Goal: Transaction & Acquisition: Purchase product/service

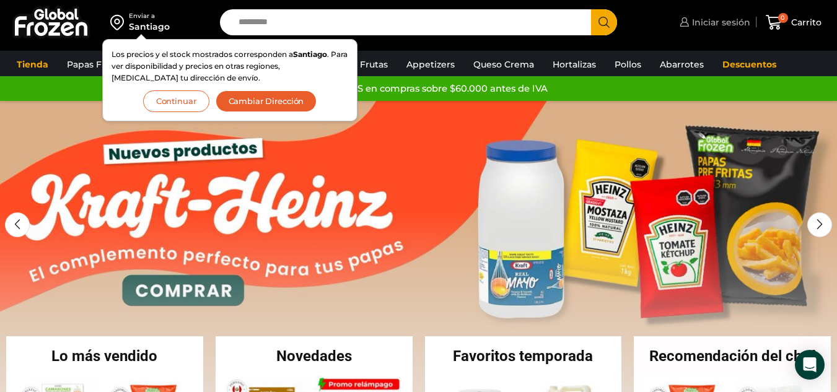
click at [723, 20] on span "Iniciar sesión" at bounding box center [719, 22] width 61 height 12
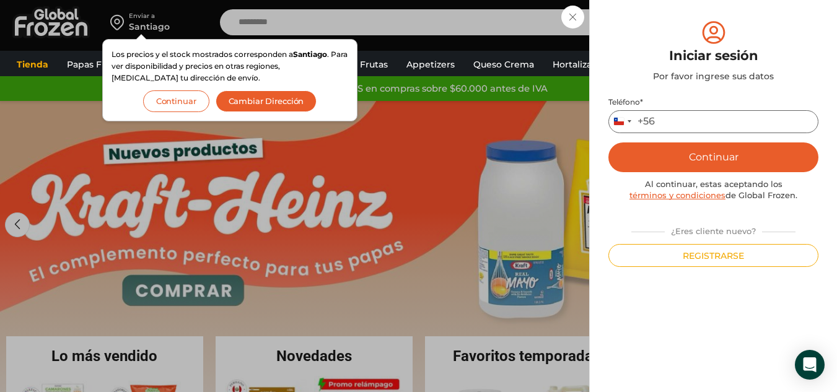
click at [668, 115] on input "Teléfono *" at bounding box center [714, 121] width 210 height 23
type input "*********"
click at [711, 152] on button "Continuar" at bounding box center [714, 158] width 210 height 30
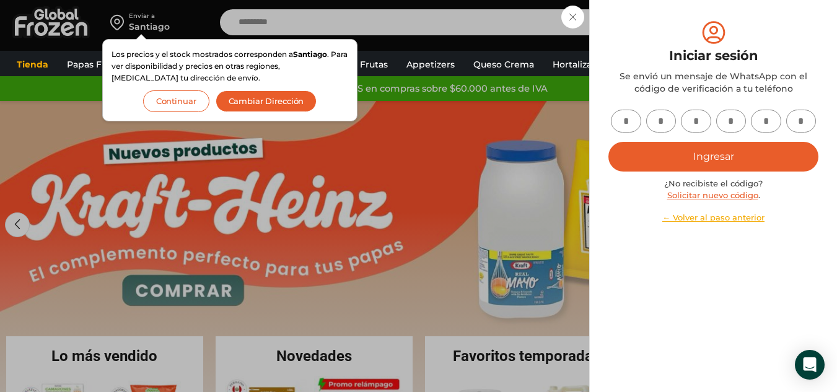
click at [630, 118] on input "text" at bounding box center [626, 121] width 30 height 23
type input "*"
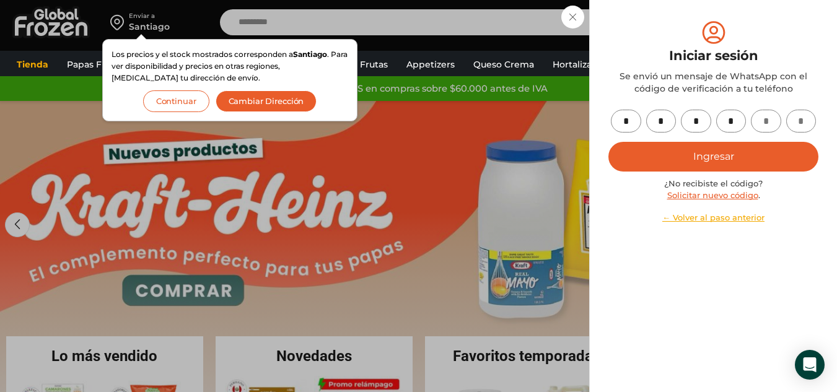
type input "*"
click at [703, 146] on button "Ingresar" at bounding box center [714, 157] width 210 height 30
click at [695, 149] on button "Ingresar" at bounding box center [714, 157] width 210 height 30
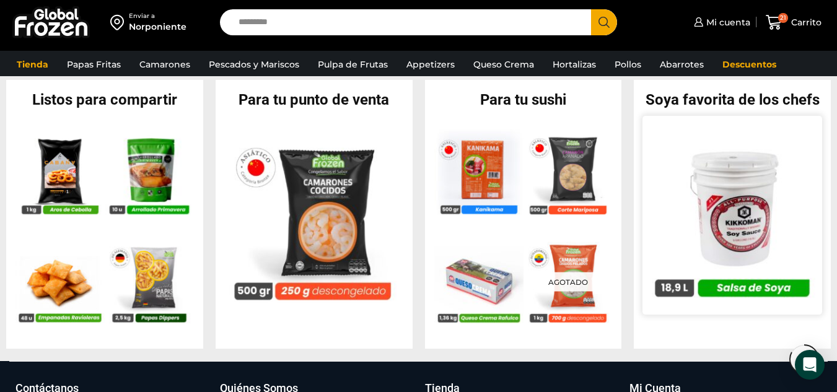
scroll to position [1150, 0]
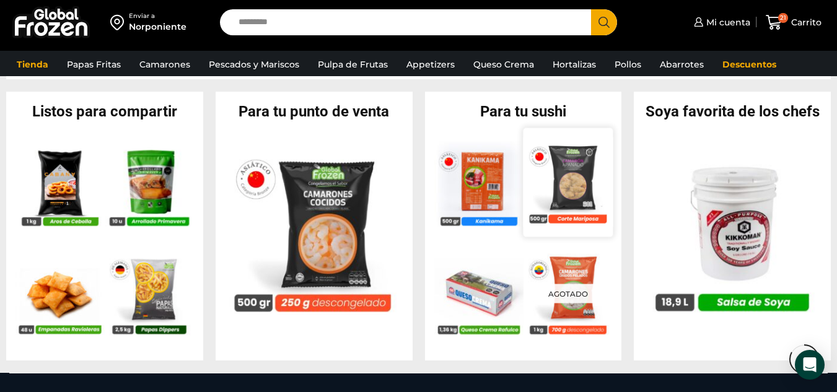
click at [576, 190] on img at bounding box center [568, 182] width 90 height 90
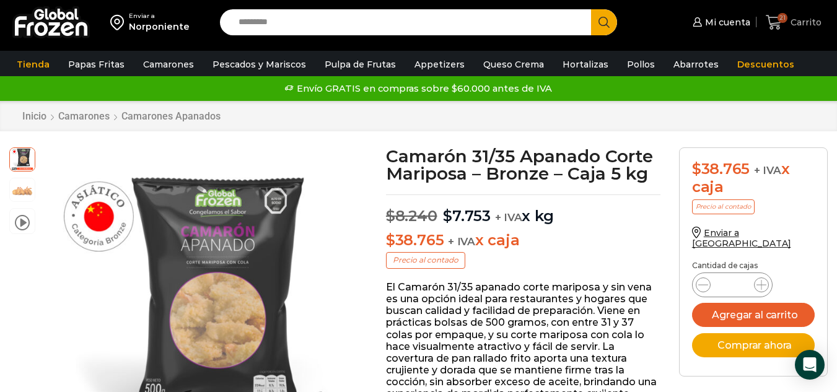
click at [776, 20] on icon at bounding box center [774, 22] width 17 height 17
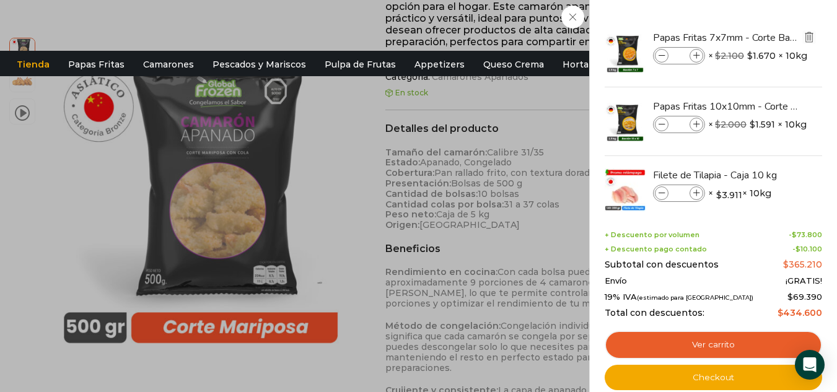
click at [806, 37] on img "Eliminar Papas Fritas 7x7mm - Corte Bastón - Caja 10 kg del carrito" at bounding box center [809, 37] width 11 height 11
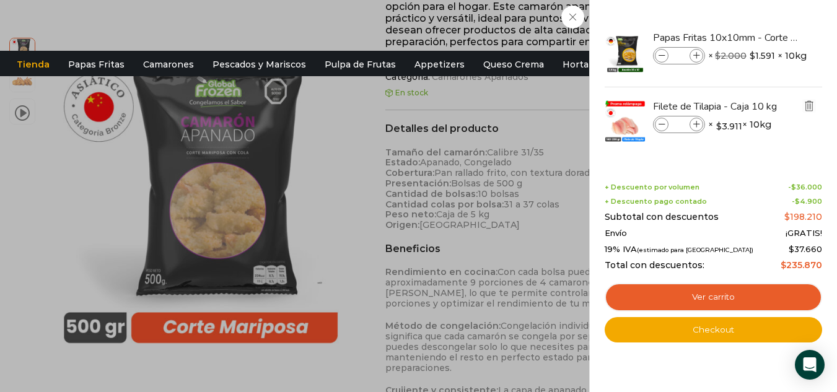
click at [811, 107] on img "Eliminar Filete de Tilapia - Caja 10 kg del carrito" at bounding box center [809, 105] width 11 height 11
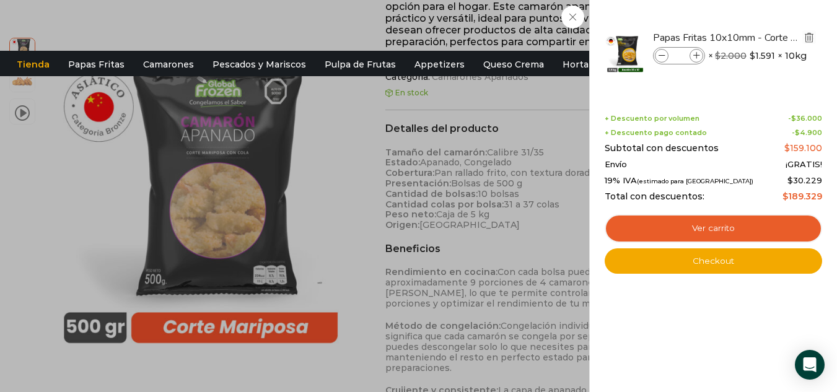
click at [808, 41] on img "Eliminar Papas Fritas 10x10mm - Corte Bastón - Caja 10 kg del carrito" at bounding box center [809, 37] width 11 height 11
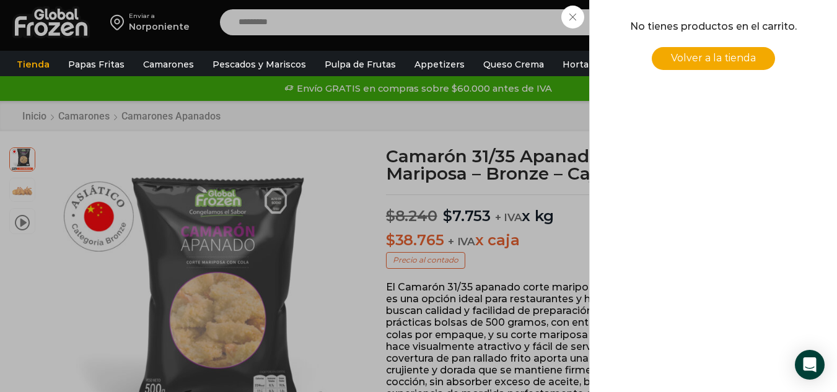
click at [763, 17] on div "0 Carrito 0 0 Shopping Cart No tienes productos en el carrito. Volver a la tien…" at bounding box center [794, 22] width 62 height 29
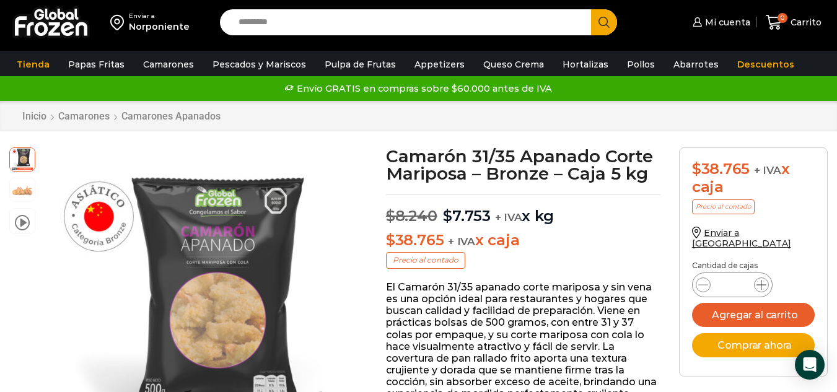
click at [760, 280] on icon at bounding box center [762, 285] width 10 height 10
type input "*"
click at [743, 303] on button "Agregar al carrito" at bounding box center [753, 315] width 123 height 24
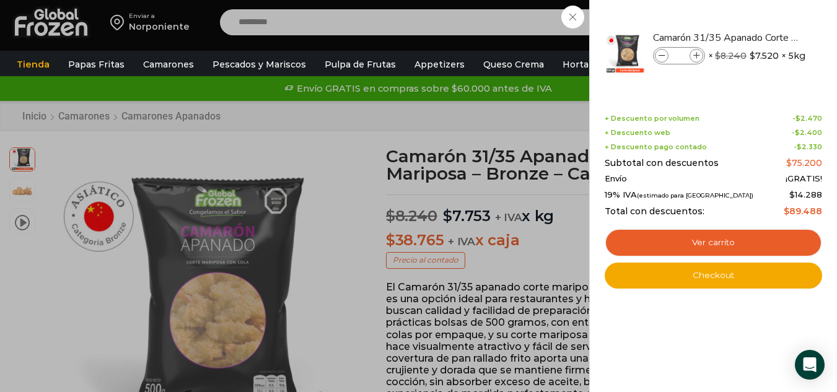
click at [763, 37] on div "2 Carrito 2 2 Shopping Cart" at bounding box center [794, 22] width 62 height 29
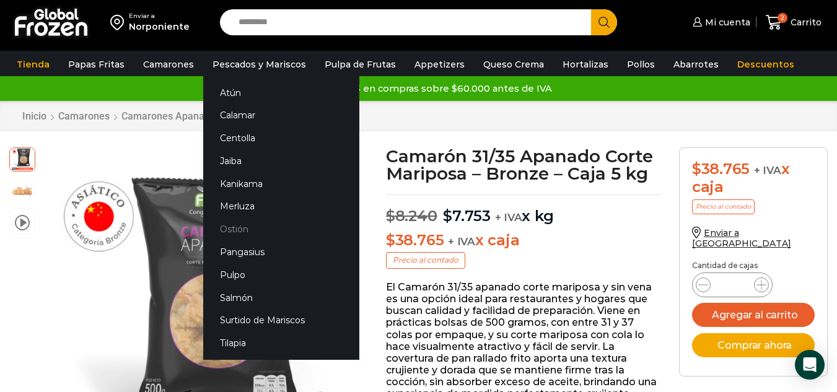
click at [233, 226] on link "Ostión" at bounding box center [281, 229] width 156 height 23
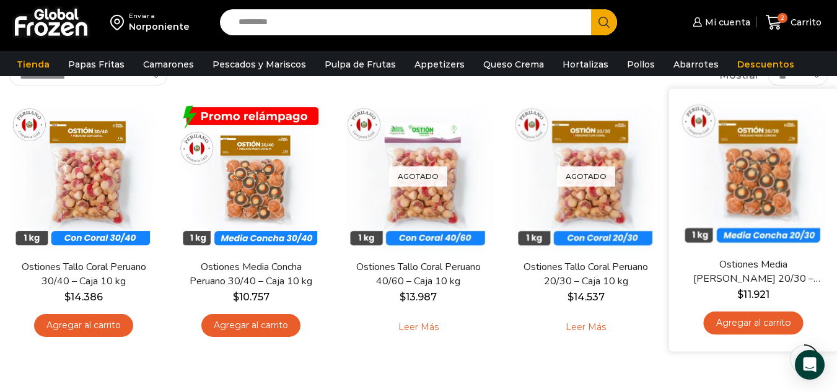
scroll to position [135, 0]
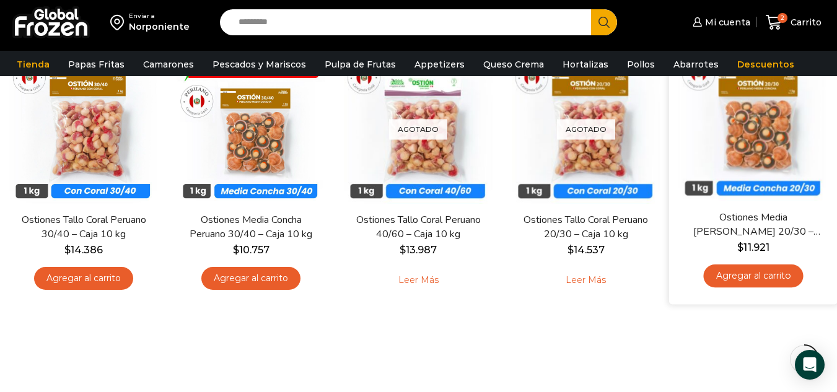
drag, startPoint x: 842, startPoint y: 84, endPoint x: 831, endPoint y: 149, distance: 66.0
click at [831, 149] on html "WordPress WooCommerce Themes Enviar a Norponiente Search input Search Mi cuenta" at bounding box center [418, 270] width 837 height 810
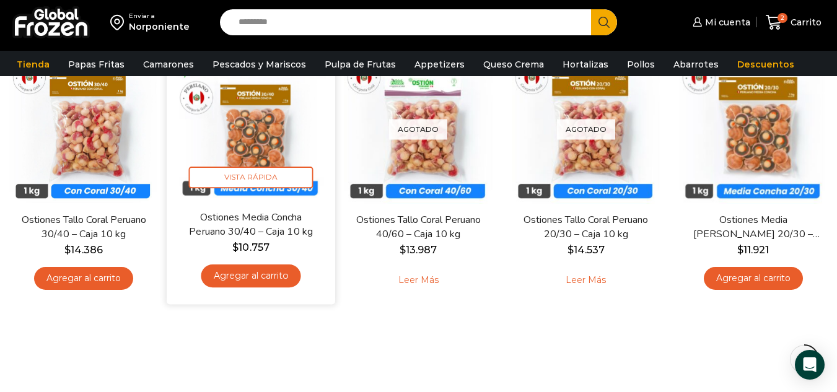
click at [250, 274] on link "Agregar al carrito" at bounding box center [251, 276] width 100 height 23
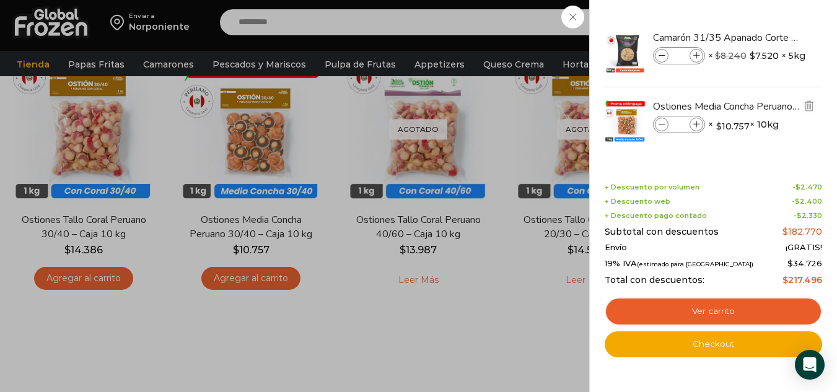
click at [693, 122] on icon at bounding box center [696, 124] width 7 height 7
type input "*"
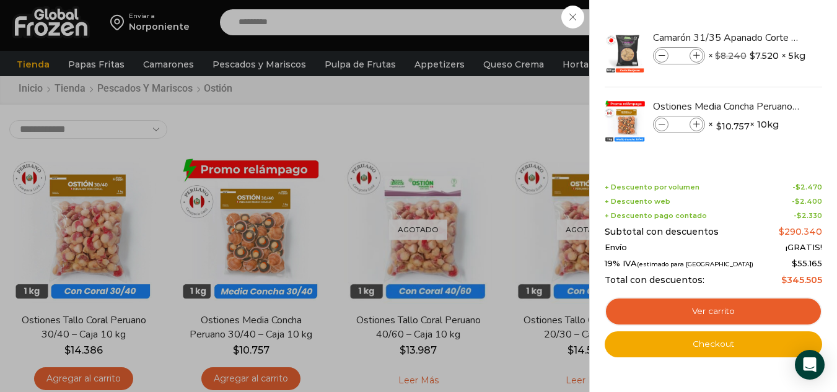
scroll to position [0, 0]
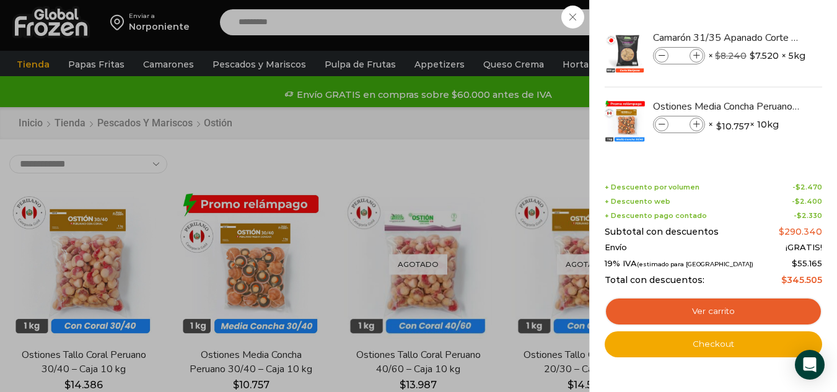
click at [763, 37] on div "4 Carrito 4 4 Shopping Cart *" at bounding box center [794, 22] width 62 height 29
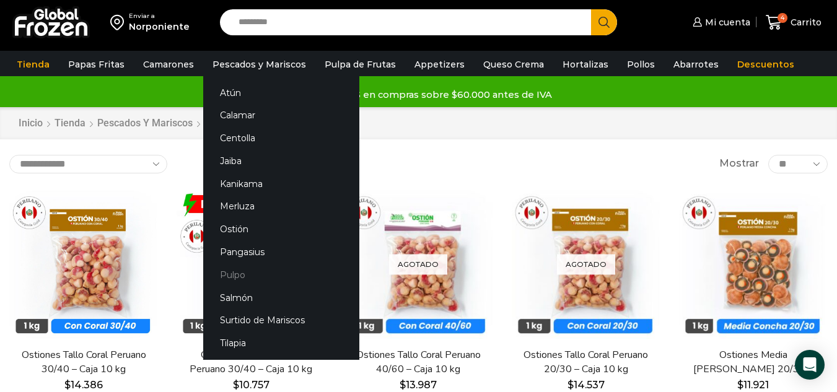
click at [235, 276] on link "Pulpo" at bounding box center [281, 274] width 156 height 23
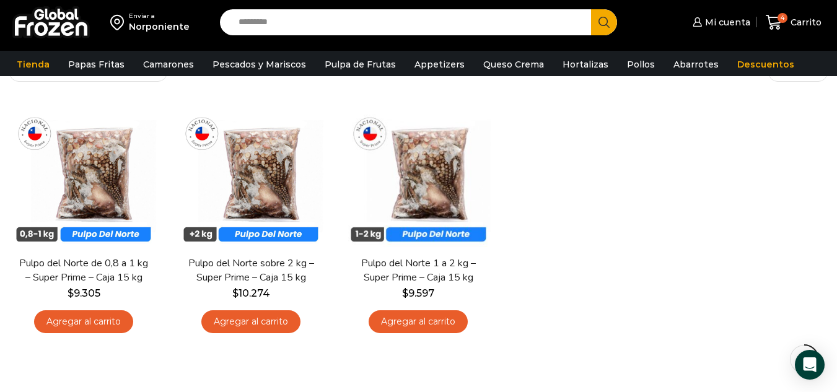
scroll to position [105, 0]
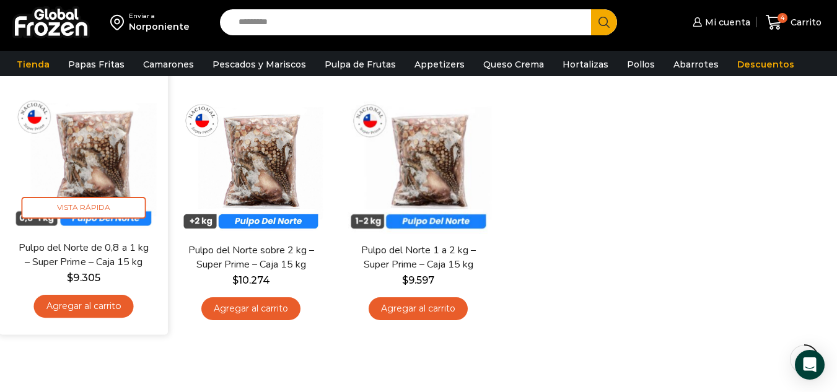
click at [95, 305] on link "Agregar al carrito" at bounding box center [84, 306] width 100 height 23
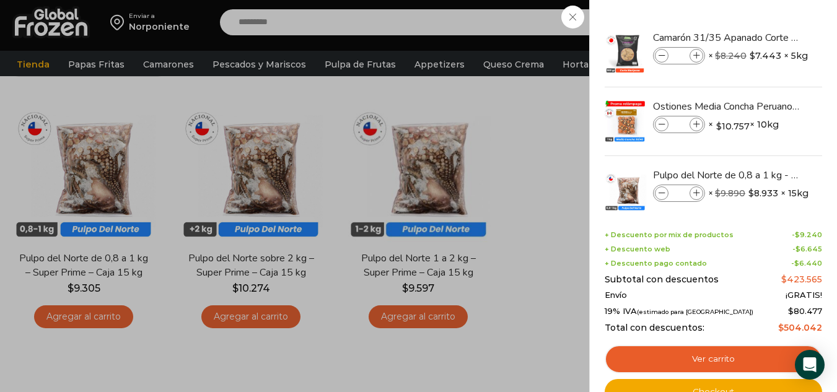
scroll to position [94, 0]
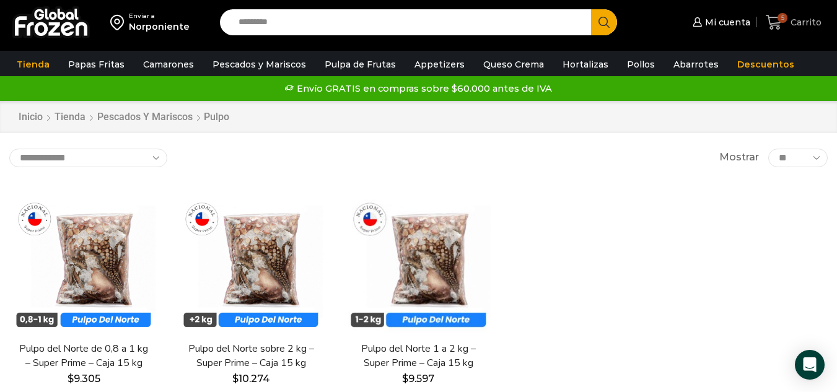
click at [773, 19] on icon at bounding box center [774, 22] width 17 height 17
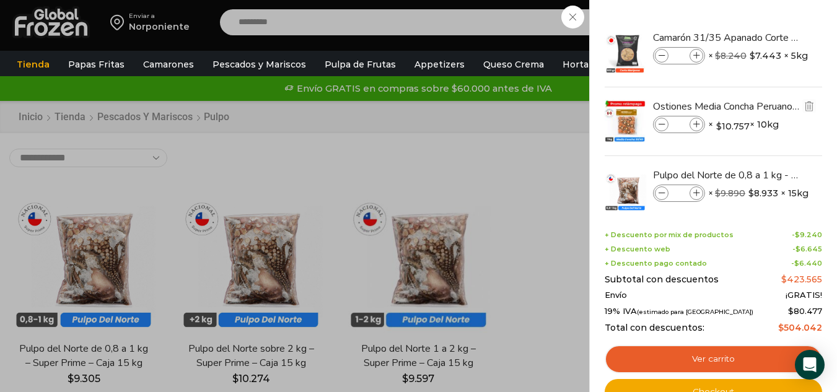
click at [699, 125] on icon at bounding box center [696, 124] width 7 height 7
type input "*"
click at [809, 173] on img "Eliminar Pulpo del Norte de 0,8 a 1 kg - Super Prime - Caja 15 kg del carrito" at bounding box center [809, 174] width 11 height 11
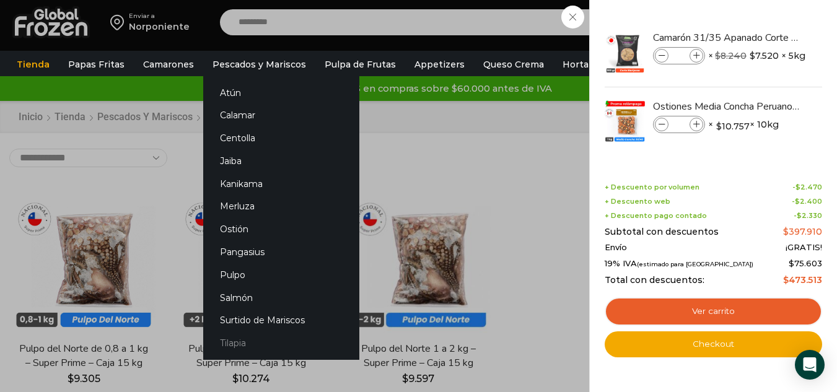
click at [220, 345] on link "Tilapia" at bounding box center [281, 343] width 156 height 23
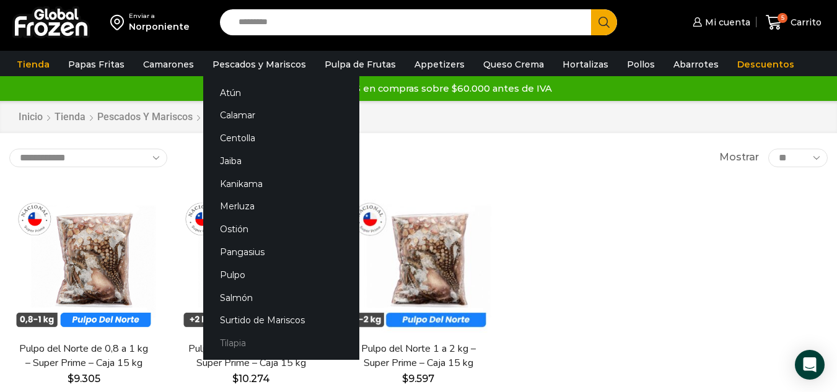
click at [223, 345] on link "Tilapia" at bounding box center [281, 343] width 156 height 23
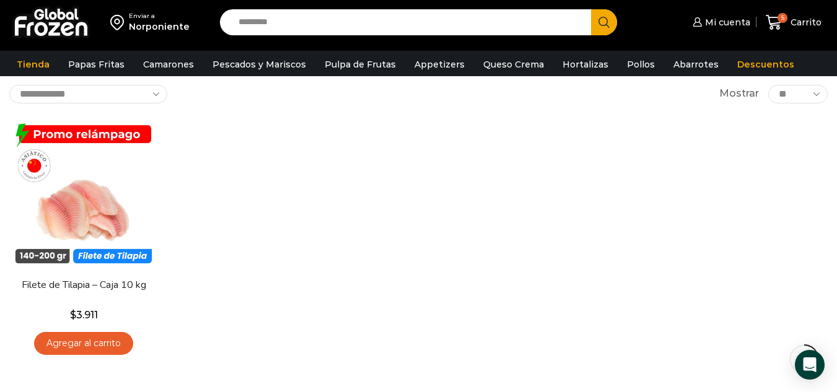
scroll to position [71, 0]
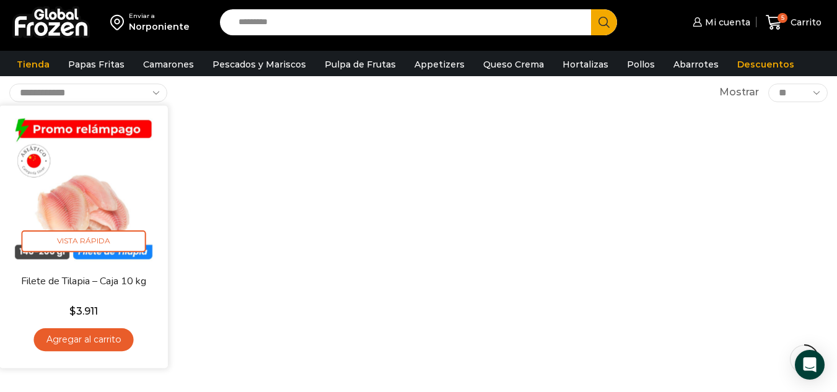
click at [93, 340] on link "Agregar al carrito" at bounding box center [84, 339] width 100 height 23
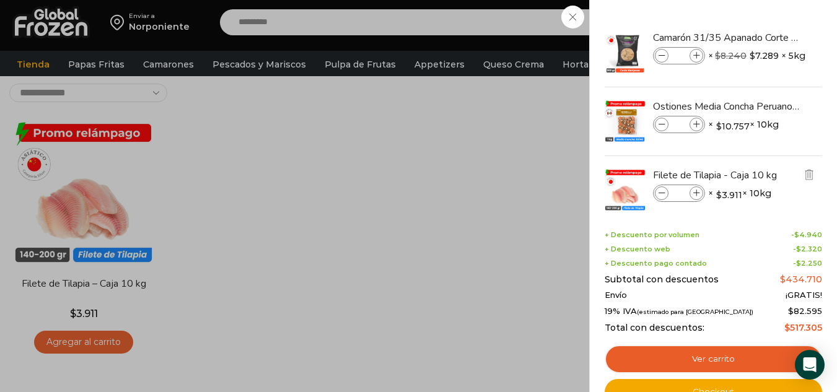
click at [695, 191] on icon at bounding box center [696, 193] width 7 height 7
type input "*"
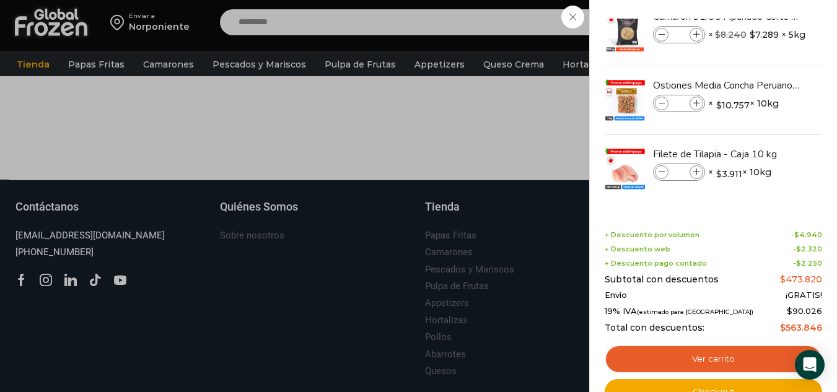
scroll to position [368, 0]
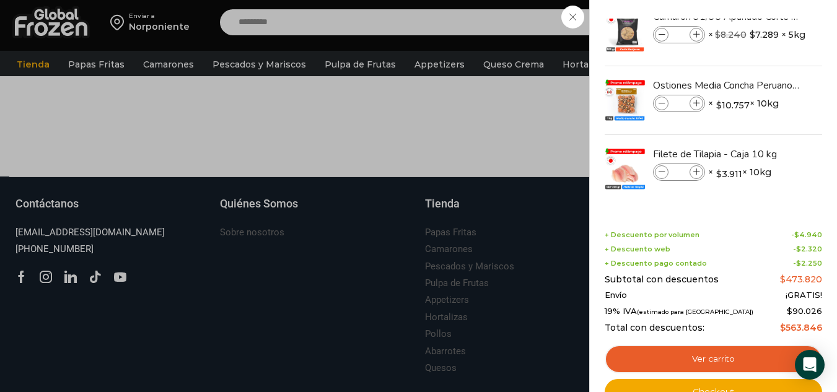
drag, startPoint x: 822, startPoint y: 47, endPoint x: 820, endPoint y: 74, distance: 27.3
click at [820, 74] on div "7 Shopping Cart Camarón 31/35 Apanado Corte Mariposa - Bronze - Caja 5 kg Camar…" at bounding box center [713, 196] width 248 height 392
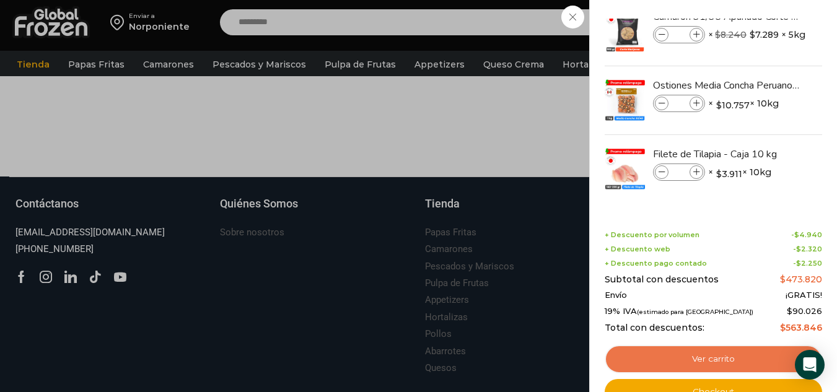
click at [710, 362] on link "Ver carrito" at bounding box center [714, 359] width 218 height 29
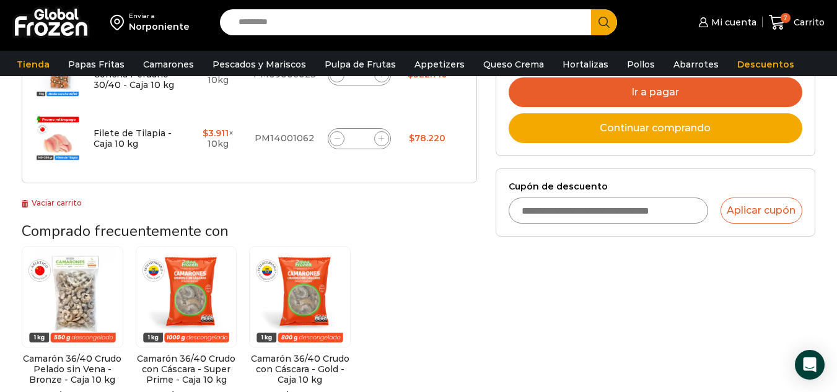
scroll to position [343, 0]
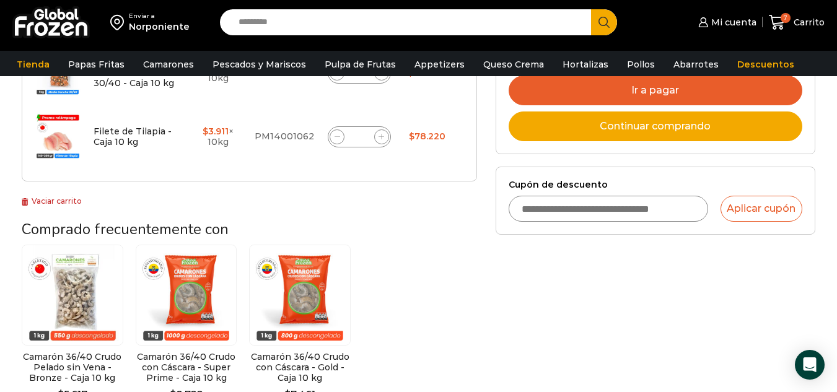
click at [544, 209] on input "Cupón de descuento" at bounding box center [609, 209] width 200 height 26
type input "*********"
click at [747, 210] on button "Aplicar cupón" at bounding box center [762, 209] width 82 height 26
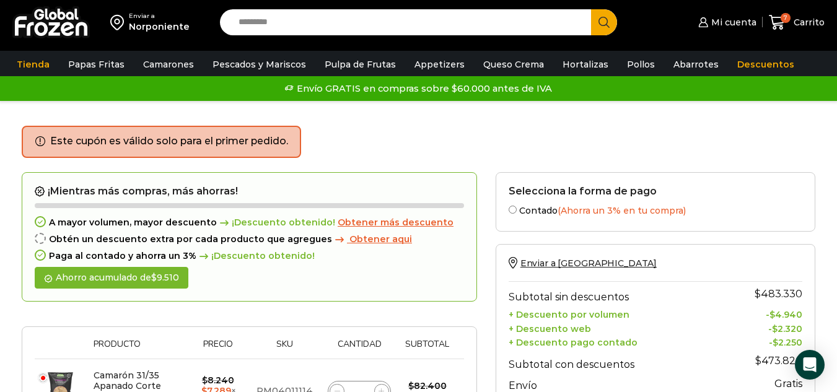
click at [167, 131] on ul "Este cupón es válido solo para el primer pedido." at bounding box center [161, 142] width 279 height 32
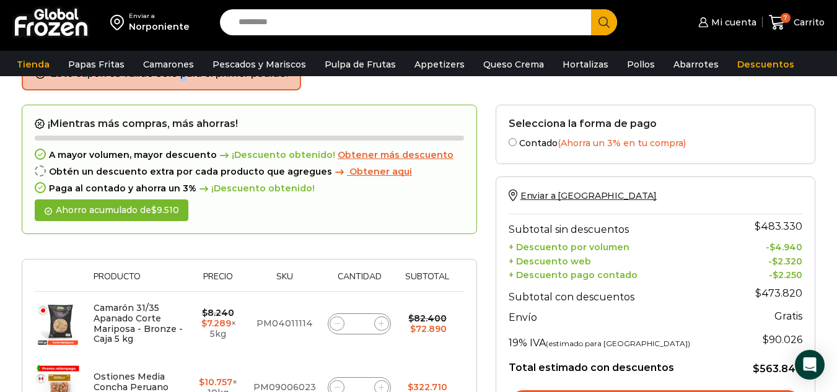
scroll to position [78, 0]
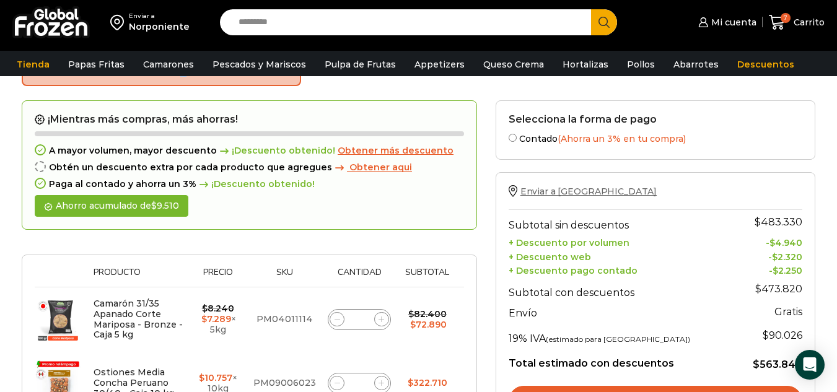
click at [548, 192] on span "Enviar a [GEOGRAPHIC_DATA]" at bounding box center [589, 191] width 136 height 11
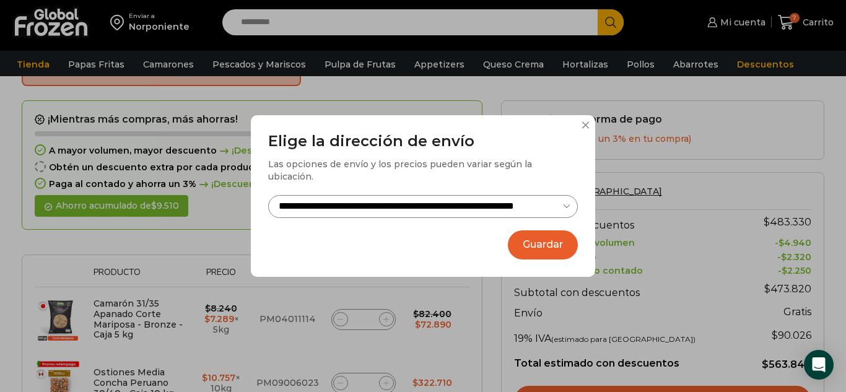
click at [550, 242] on button "Guardar" at bounding box center [543, 245] width 70 height 29
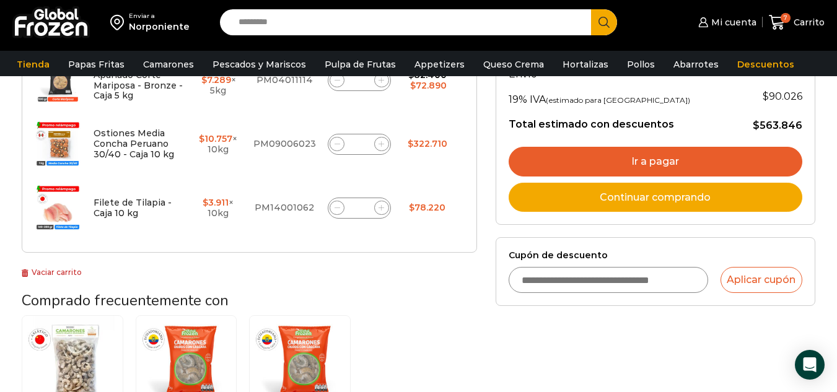
scroll to position [323, 0]
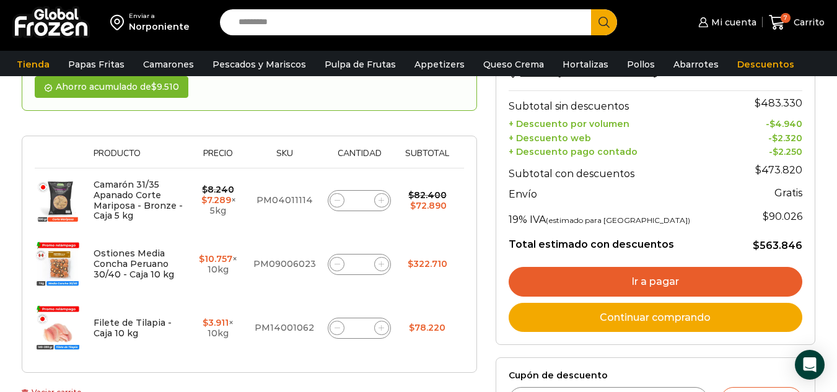
scroll to position [205, 0]
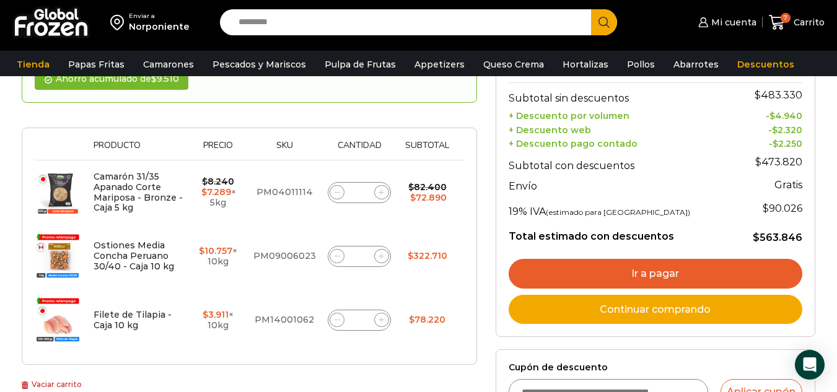
click at [628, 275] on link "Ir a pagar" at bounding box center [656, 274] width 294 height 30
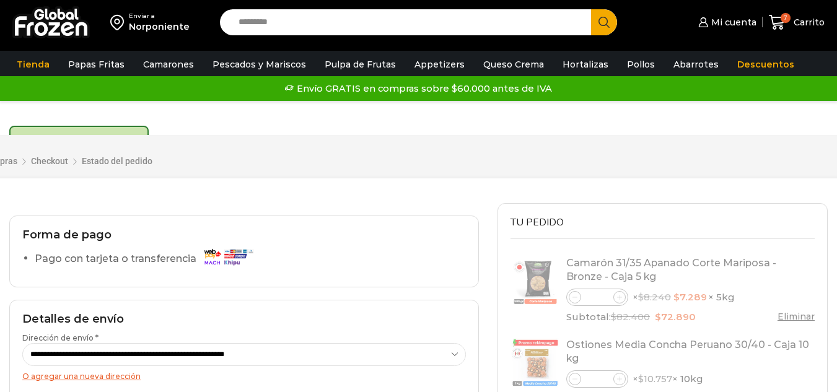
select select "*"
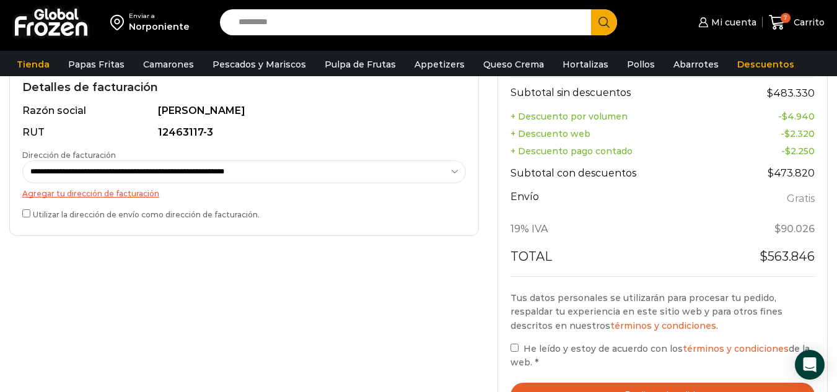
scroll to position [411, 0]
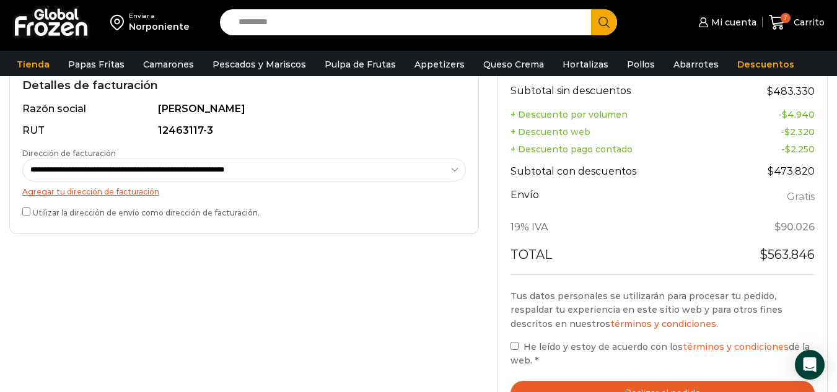
drag, startPoint x: 846, startPoint y: 100, endPoint x: 835, endPoint y: 233, distance: 133.1
click at [835, 233] on html "WordPress WooCommerce Themes Enviar a Norponiente Search input Search Mi cuenta…" at bounding box center [418, 169] width 837 height 1161
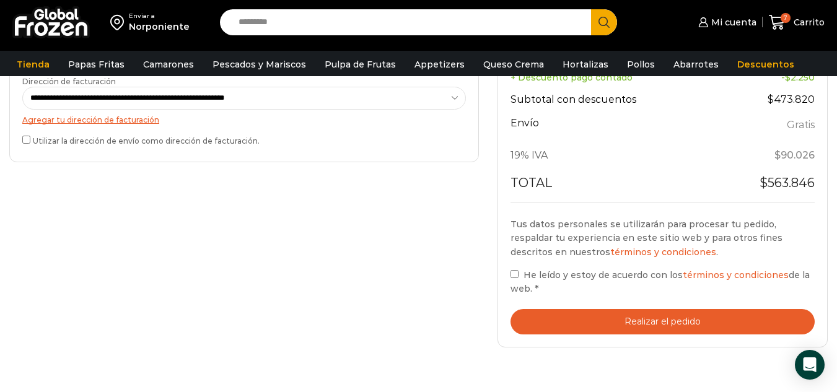
scroll to position [509, 0]
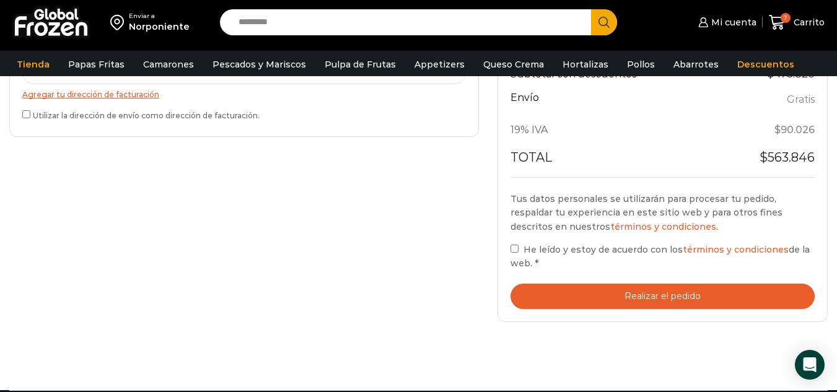
click at [639, 296] on button "Realizar el pedido" at bounding box center [663, 296] width 304 height 25
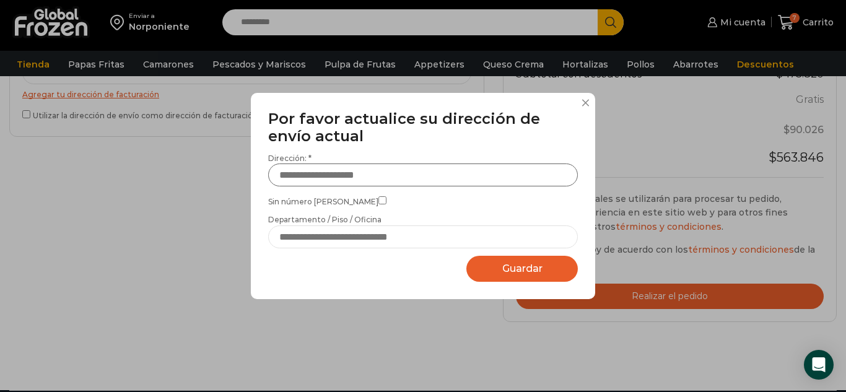
click at [303, 173] on input "Dirección: *" at bounding box center [423, 175] width 310 height 23
click at [506, 266] on span "Guardar" at bounding box center [523, 269] width 40 height 12
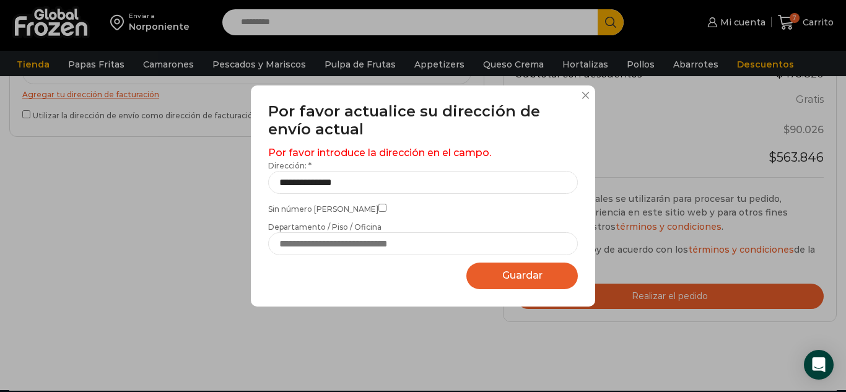
click at [522, 272] on span "Guardar" at bounding box center [523, 276] width 40 height 12
click at [369, 180] on input "**********" at bounding box center [423, 182] width 310 height 23
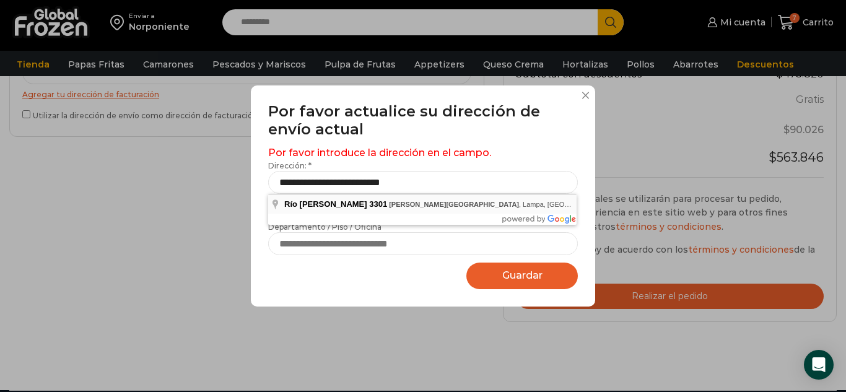
type input "**********"
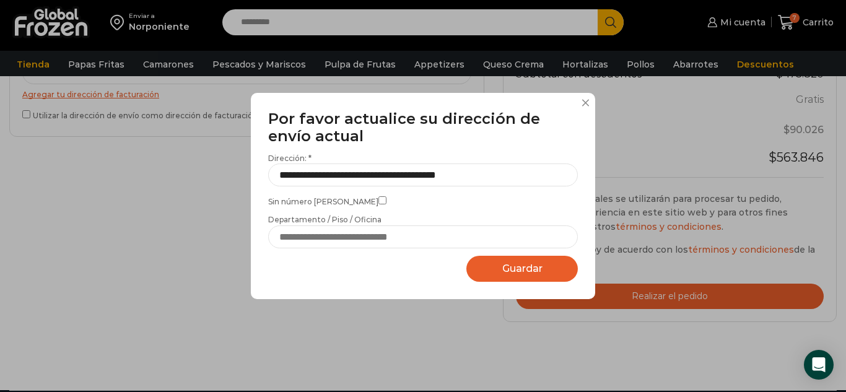
click at [522, 270] on span "Guardar" at bounding box center [523, 269] width 40 height 12
select select "*******"
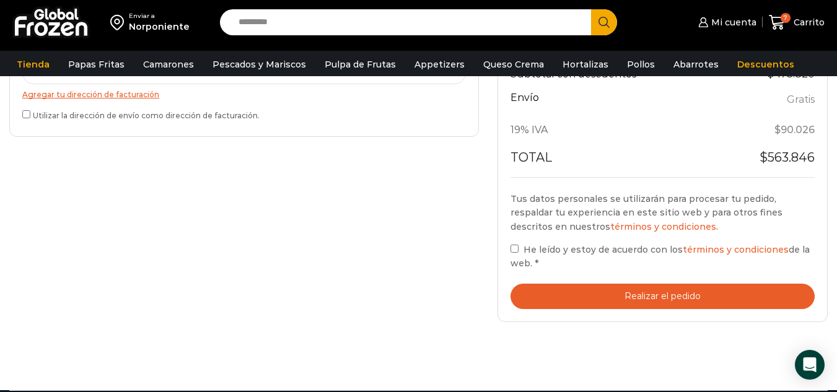
click at [648, 292] on button "Realizar el pedido" at bounding box center [663, 296] width 304 height 25
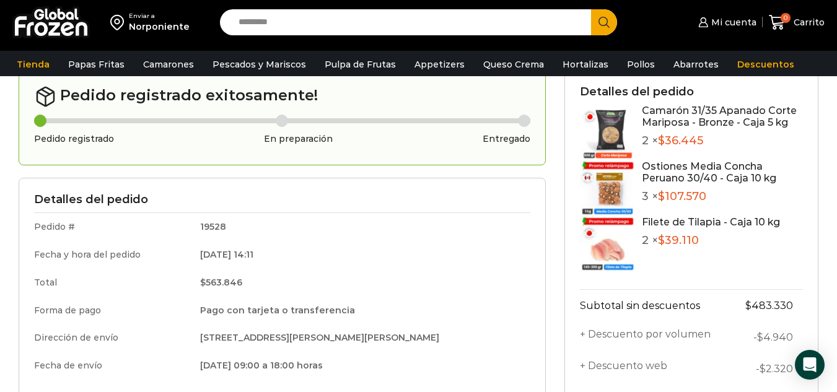
scroll to position [51, 0]
